Goal: Information Seeking & Learning: Find specific page/section

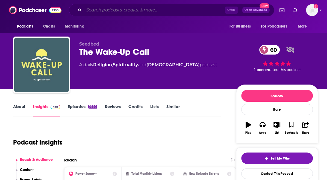
click at [101, 13] on input "Search podcasts, credits, & more..." at bounding box center [154, 10] width 141 height 9
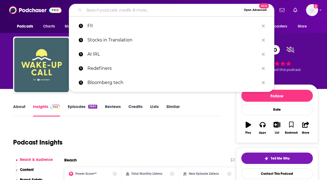
type input "B"
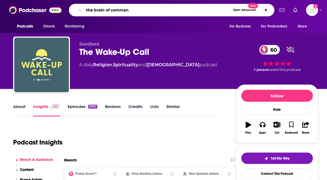
type input "the brain of command"
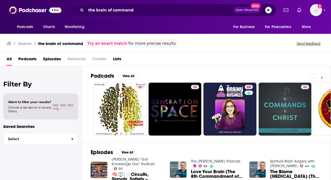
click at [322, 79] on icon at bounding box center [322, 78] width 2 height 4
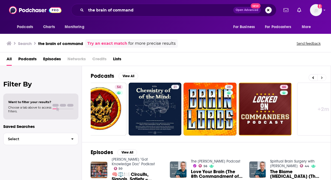
click at [322, 79] on icon at bounding box center [322, 78] width 2 height 4
